Goal: Submit feedback/report problem

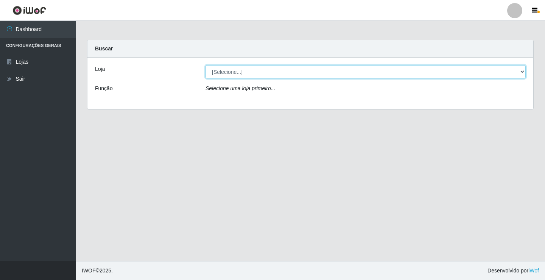
click at [242, 68] on select "[Selecione...] Rede Potiguar 5 - Extremoz" at bounding box center [366, 71] width 320 height 13
select select "79"
click at [206, 65] on select "[Selecione...] Rede Potiguar 5 - Extremoz" at bounding box center [366, 71] width 320 height 13
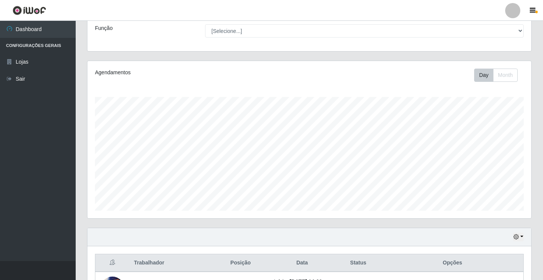
scroll to position [122, 0]
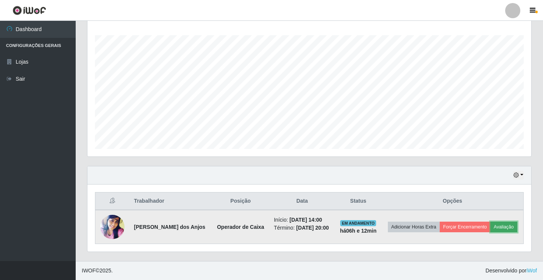
click at [501, 225] on button "Avaliação" at bounding box center [504, 226] width 27 height 11
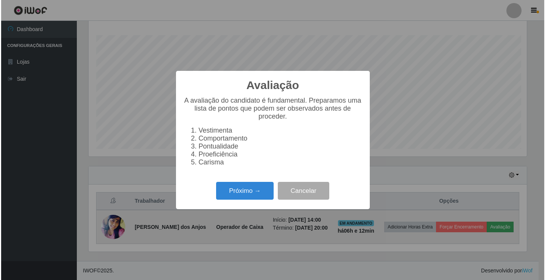
scroll to position [157, 440]
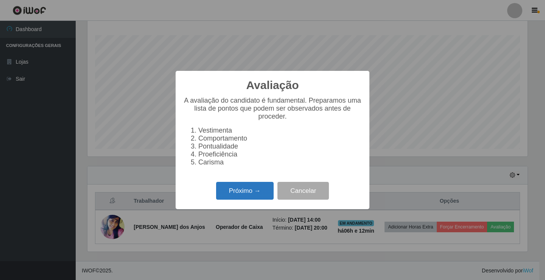
click at [240, 192] on button "Próximo →" at bounding box center [245, 191] width 58 height 18
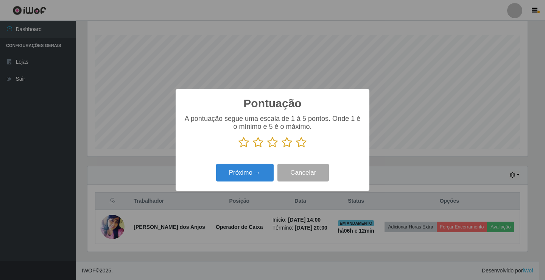
click at [303, 142] on icon at bounding box center [301, 142] width 11 height 11
click at [296, 148] on input "radio" at bounding box center [296, 148] width 0 height 0
click at [251, 176] on button "Próximo →" at bounding box center [245, 173] width 58 height 18
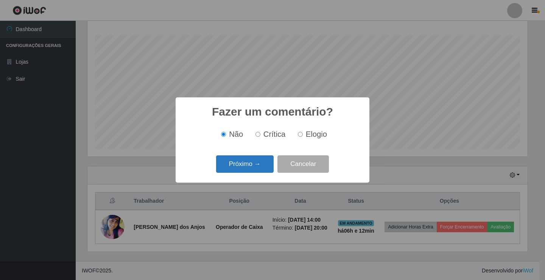
click at [245, 164] on button "Próximo →" at bounding box center [245, 164] width 58 height 18
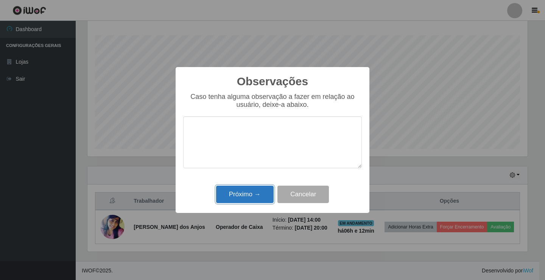
click at [258, 192] on button "Próximo →" at bounding box center [245, 195] width 58 height 18
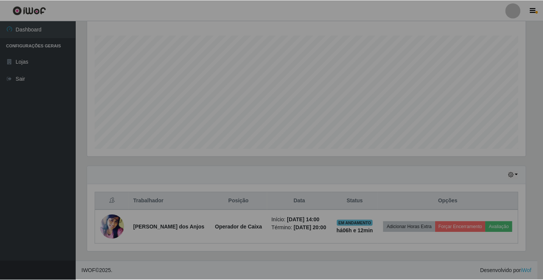
scroll to position [157, 444]
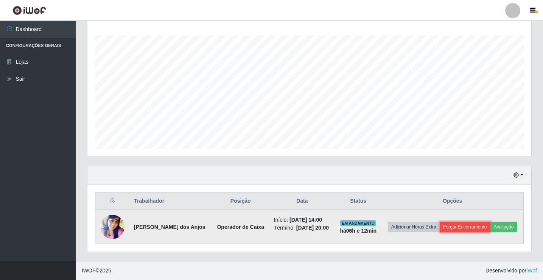
click at [459, 228] on button "Forçar Encerramento" at bounding box center [465, 226] width 51 height 11
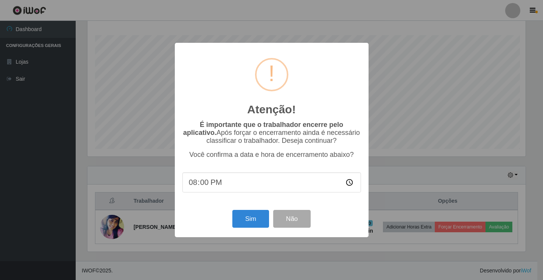
scroll to position [157, 440]
click at [261, 223] on button "Sim" at bounding box center [251, 219] width 37 height 18
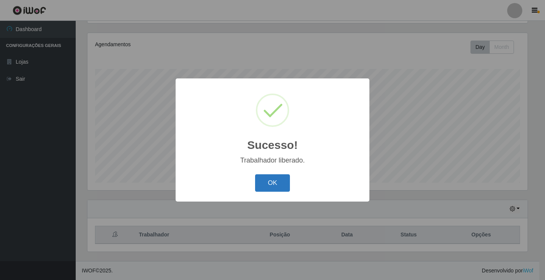
click at [275, 190] on button "OK" at bounding box center [272, 183] width 35 height 18
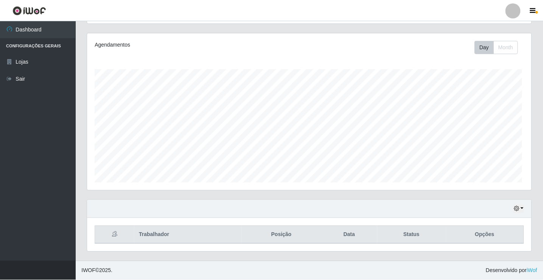
scroll to position [157, 444]
